Goal: Navigation & Orientation: Find specific page/section

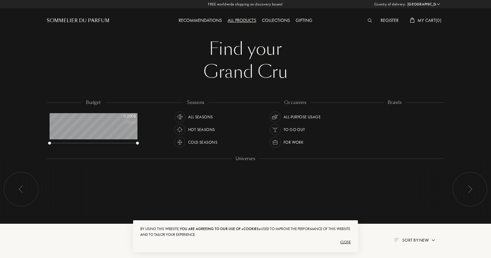
scroll to position [29, 88]
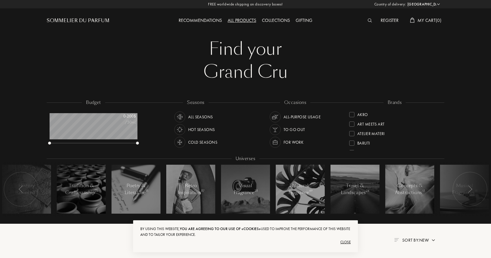
click at [432, 3] on select "[GEOGRAPHIC_DATA] [GEOGRAPHIC_DATA] [GEOGRAPHIC_DATA] [GEOGRAPHIC_DATA] [GEOGRA…" at bounding box center [423, 4] width 35 height 6
select select "UK"
click at [406, 1] on select "[GEOGRAPHIC_DATA] [GEOGRAPHIC_DATA] [GEOGRAPHIC_DATA] [GEOGRAPHIC_DATA] [GEOGRA…" at bounding box center [423, 4] width 35 height 6
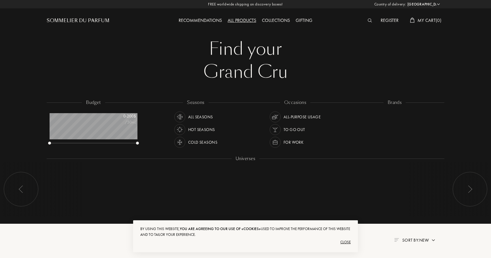
select select "UK"
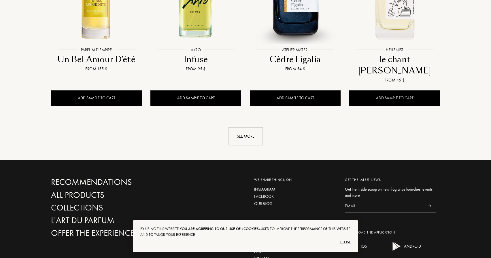
scroll to position [533, 0]
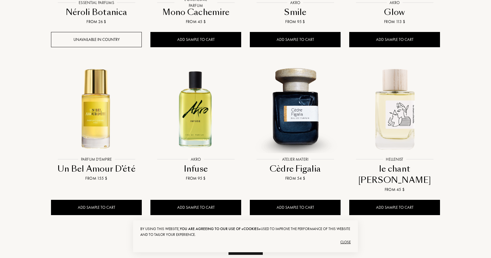
click at [253, 237] on div "See more" at bounding box center [246, 246] width 34 height 18
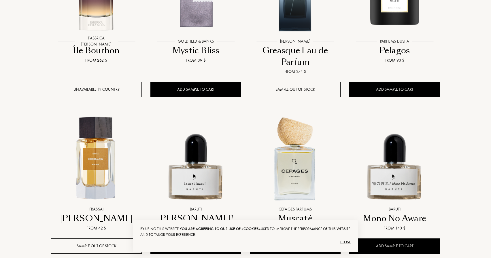
scroll to position [996, 0]
